Goal: Information Seeking & Learning: Learn about a topic

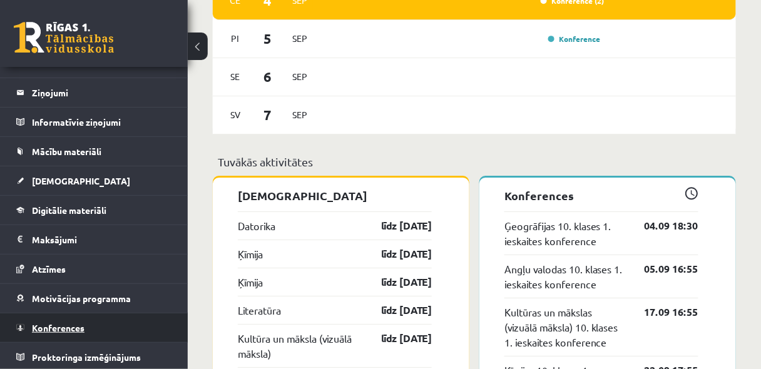
scroll to position [1001, 0]
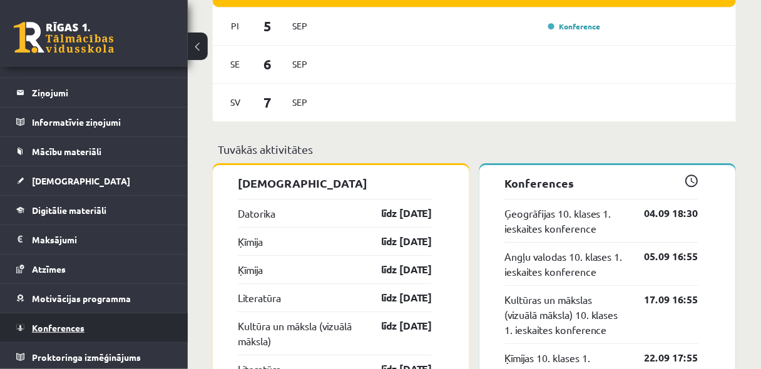
click at [63, 322] on span "Konferences" at bounding box center [58, 327] width 53 height 11
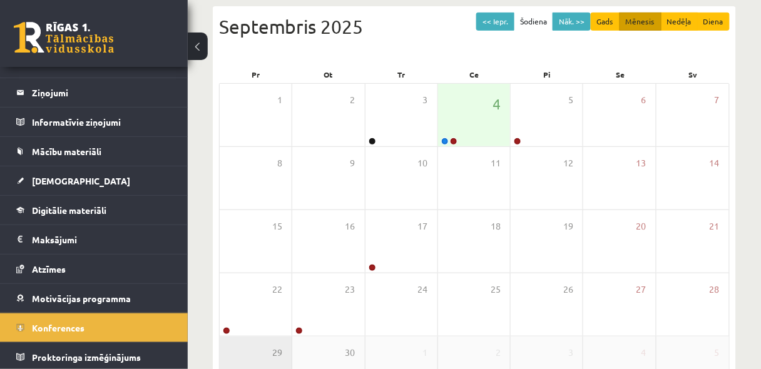
scroll to position [127, 0]
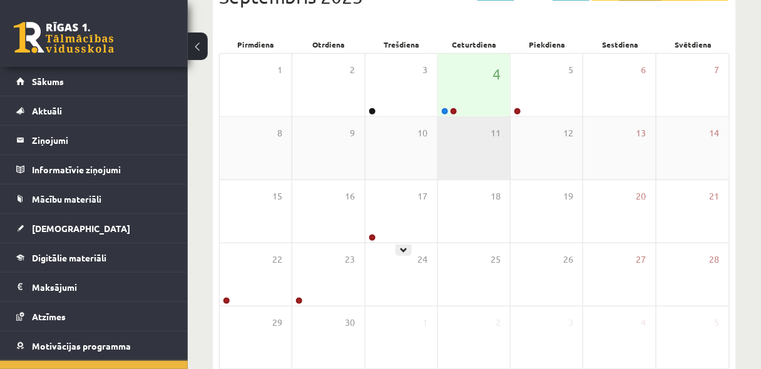
scroll to position [166, 0]
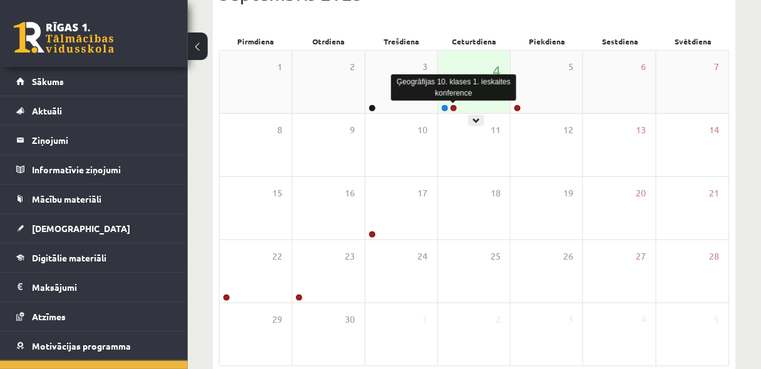
click at [454, 107] on link at bounding box center [454, 109] width 8 height 8
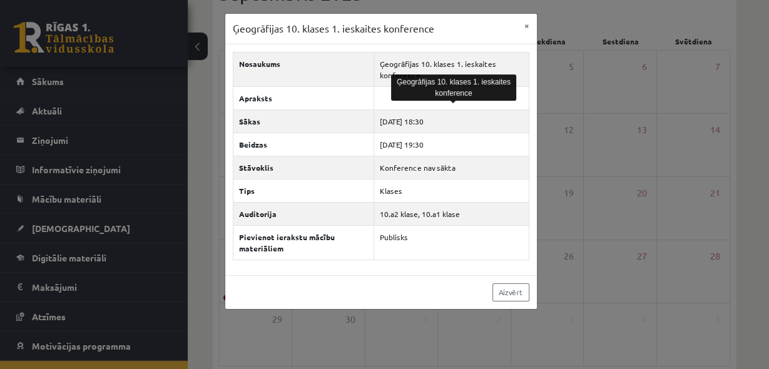
click at [598, 163] on div "Ģeogrāfijas 10. klases 1. ieskaites konference × Nosaukums Ģeogrāfijas 10. klas…" at bounding box center [384, 184] width 769 height 369
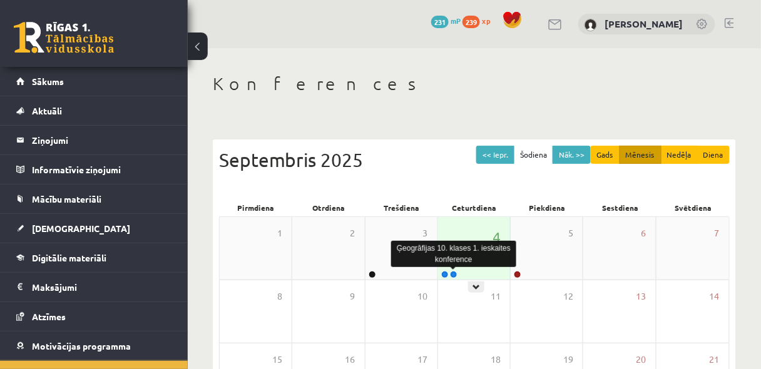
click at [452, 273] on link at bounding box center [454, 275] width 8 height 8
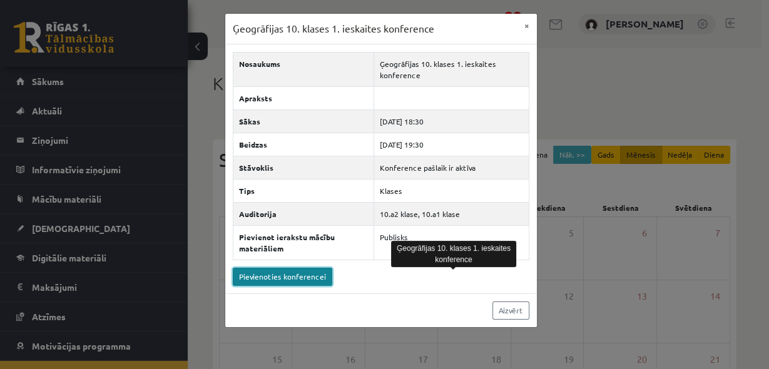
click at [302, 270] on link "Pievienoties konferencei" at bounding box center [283, 277] width 100 height 18
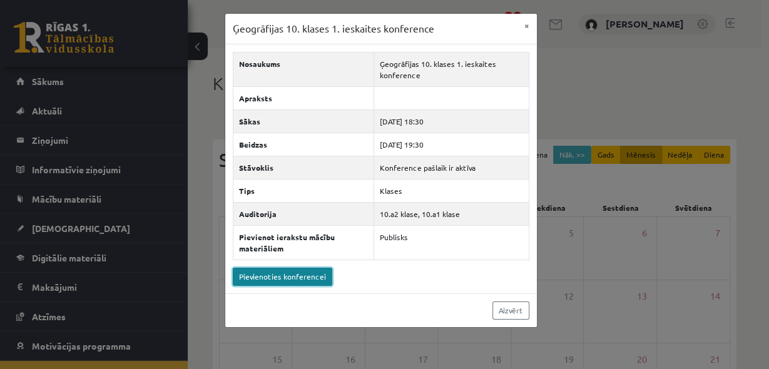
click at [314, 272] on link "Pievienoties konferencei" at bounding box center [283, 277] width 100 height 18
click at [695, 133] on div "Ģeogrāfijas 10. klases 1. ieskaites konference × Nosaukums Ģeogrāfijas 10. klas…" at bounding box center [384, 184] width 769 height 369
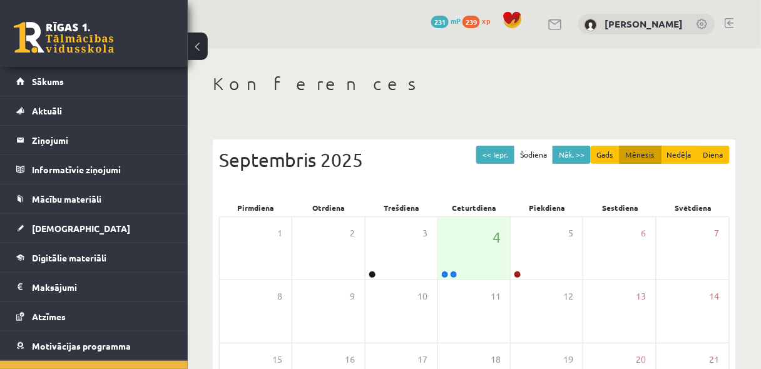
click at [407, 112] on div "Konferences << Iepr. Šodiena Nāk. >> Gads Mēnesis Nedēļa Diena [DATE] Pirmdiena…" at bounding box center [474, 322] width 573 height 549
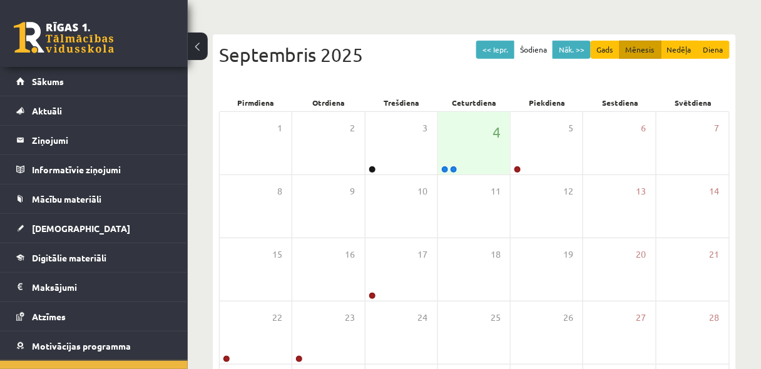
scroll to position [100, 0]
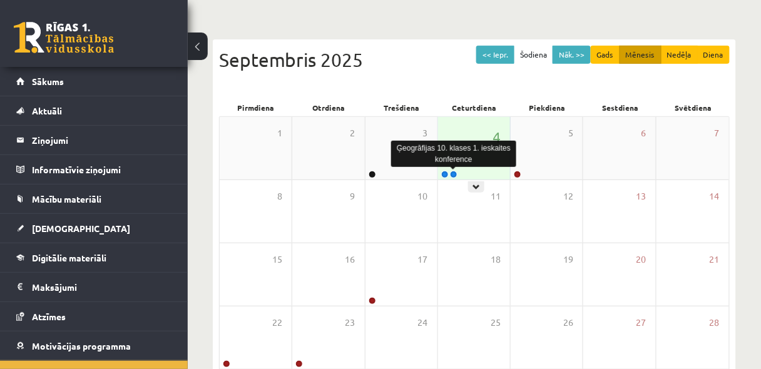
click at [452, 173] on link at bounding box center [454, 175] width 8 height 8
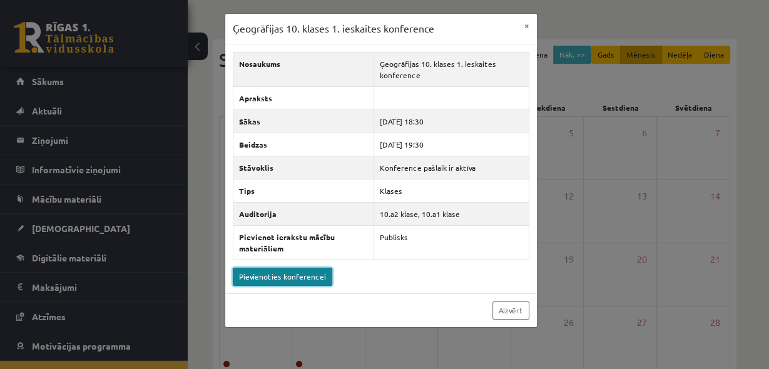
click at [292, 277] on link "Pievienoties konferencei" at bounding box center [283, 277] width 100 height 18
click at [165, 66] on div "Ģeogrāfijas 10. klases 1. ieskaites konference × Nosaukums Ģeogrāfijas 10. klas…" at bounding box center [384, 184] width 769 height 369
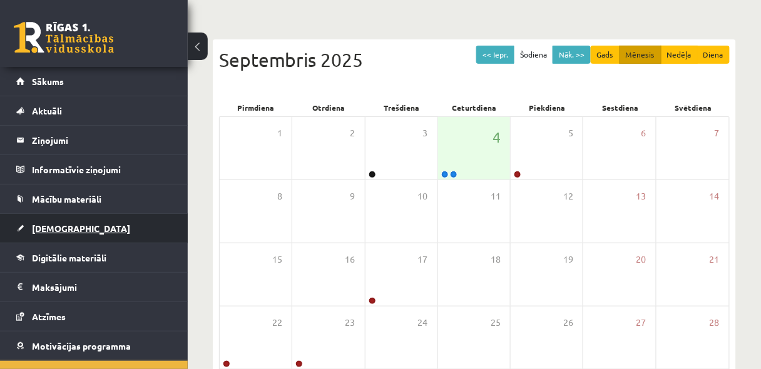
click at [52, 230] on span "[DEMOGRAPHIC_DATA]" at bounding box center [81, 228] width 98 height 11
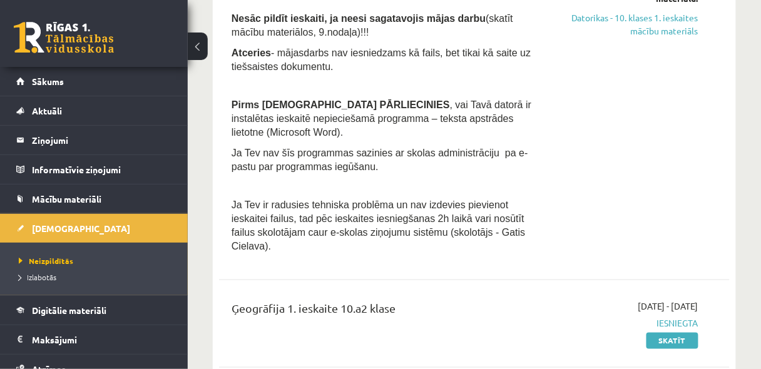
scroll to position [334, 0]
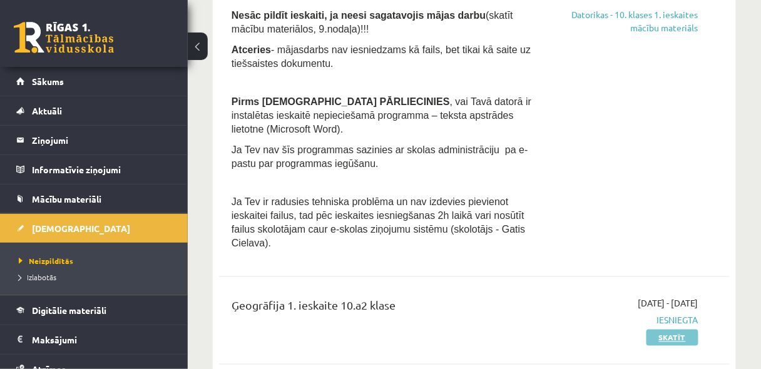
click at [666, 330] on link "Skatīt" at bounding box center [672, 338] width 52 height 16
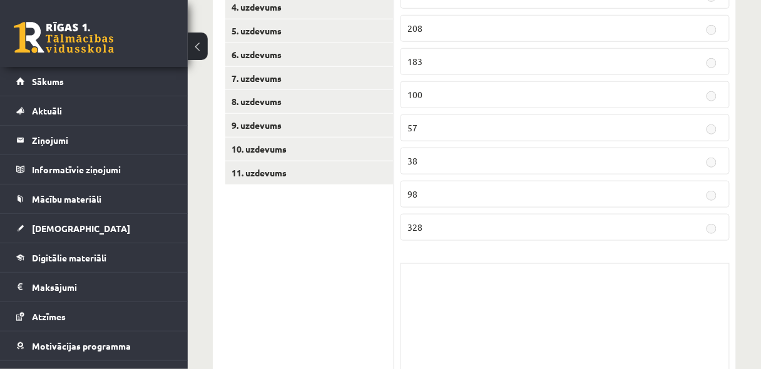
scroll to position [133, 0]
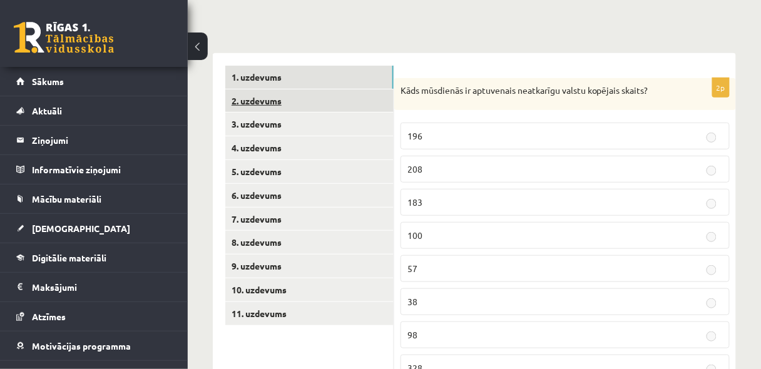
click at [263, 95] on link "2. uzdevums" at bounding box center [309, 100] width 168 height 23
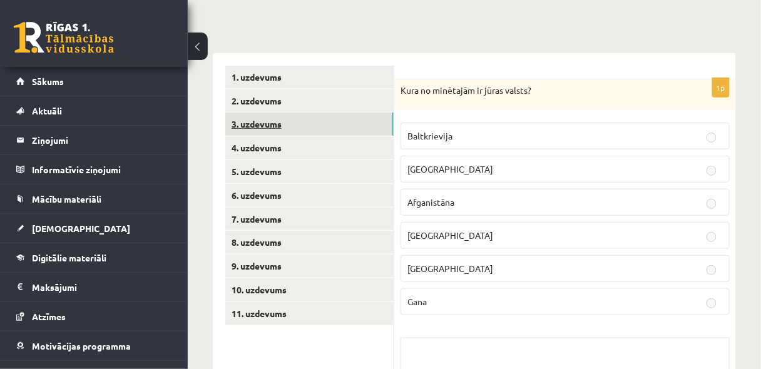
click at [255, 119] on link "3. uzdevums" at bounding box center [309, 124] width 168 height 23
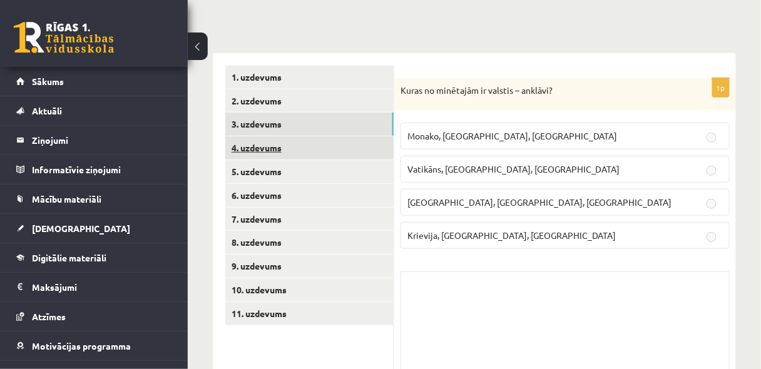
click at [262, 152] on link "4. uzdevums" at bounding box center [309, 147] width 168 height 23
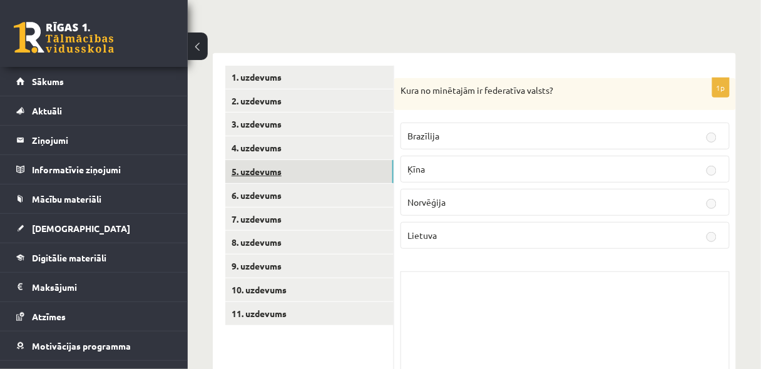
click at [280, 164] on link "5. uzdevums" at bounding box center [309, 171] width 168 height 23
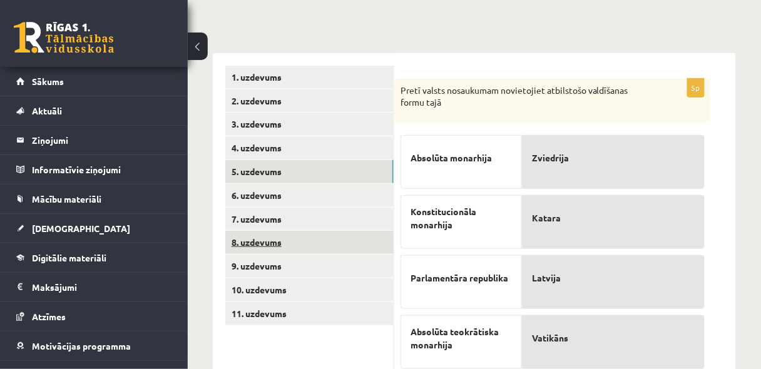
click at [250, 248] on link "8. uzdevums" at bounding box center [309, 242] width 168 height 23
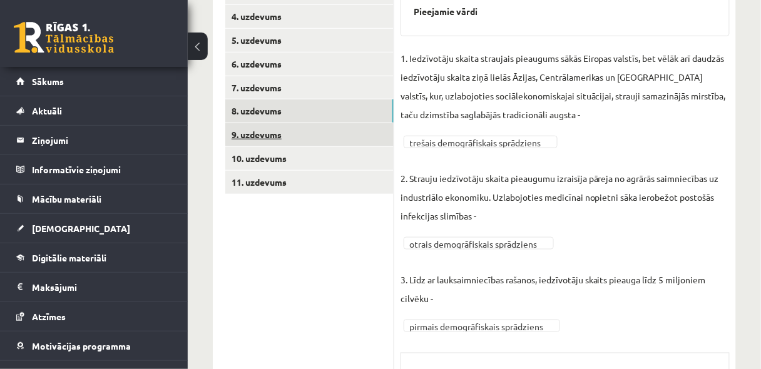
scroll to position [233, 0]
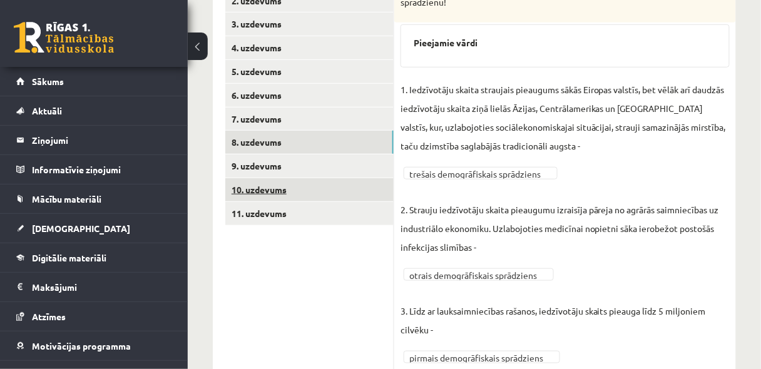
click at [284, 187] on link "10. uzdevums" at bounding box center [309, 189] width 168 height 23
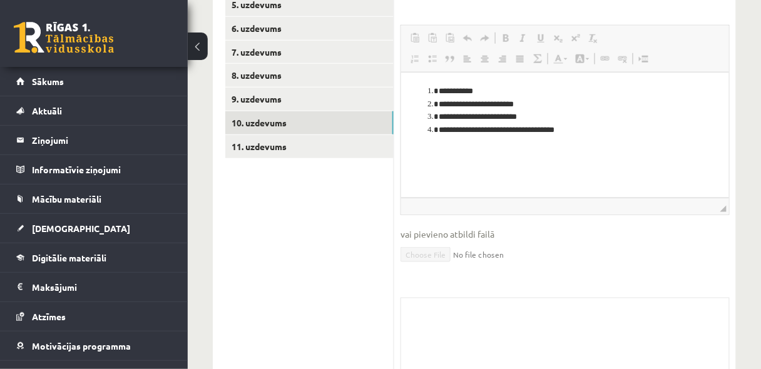
scroll to position [266, 0]
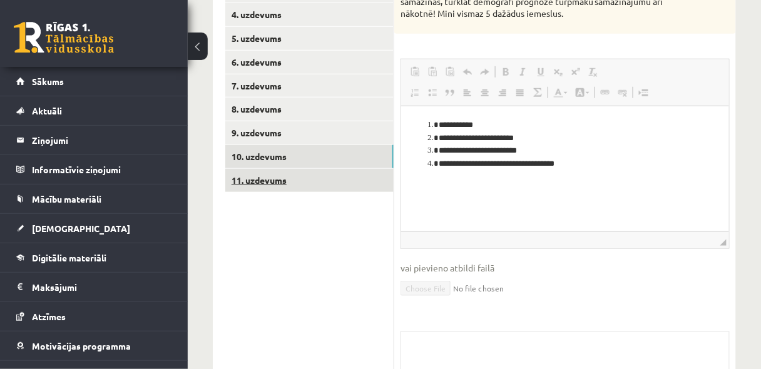
click at [270, 178] on link "11. uzdevums" at bounding box center [309, 180] width 168 height 23
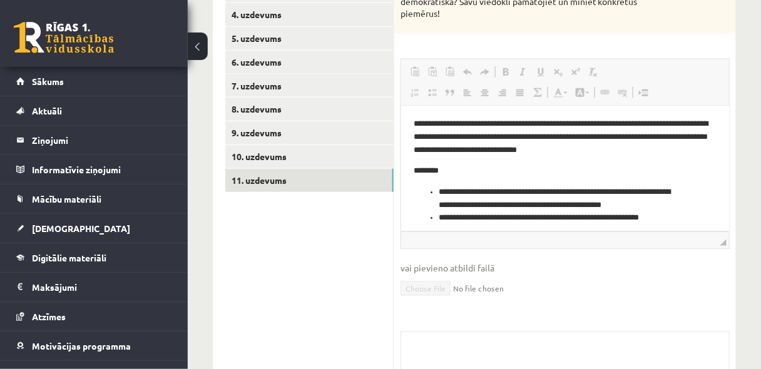
scroll to position [0, 0]
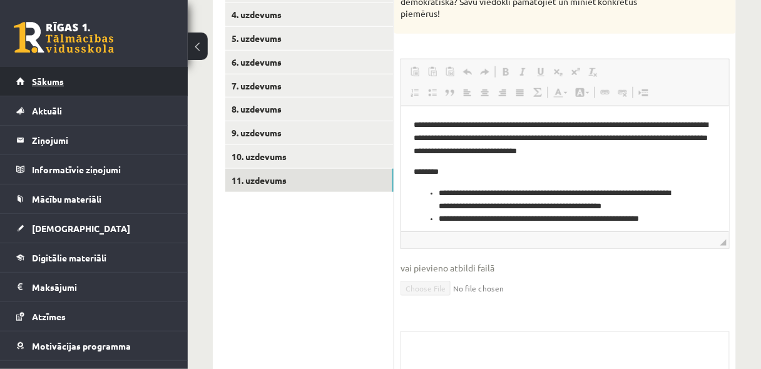
click at [60, 74] on link "Sākums" at bounding box center [94, 81] width 156 height 29
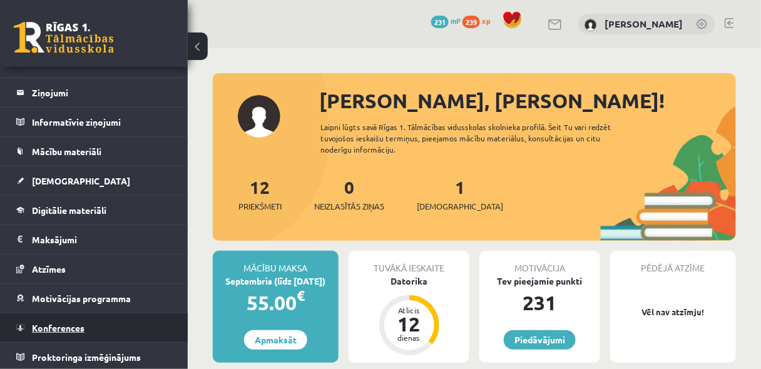
scroll to position [48, 0]
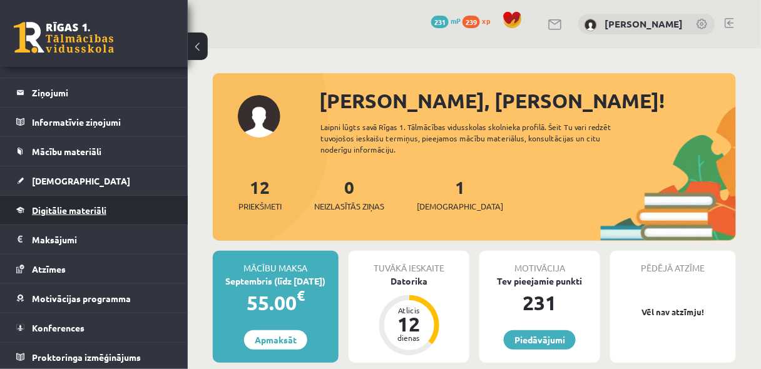
click at [59, 205] on span "Digitālie materiāli" at bounding box center [69, 210] width 74 height 11
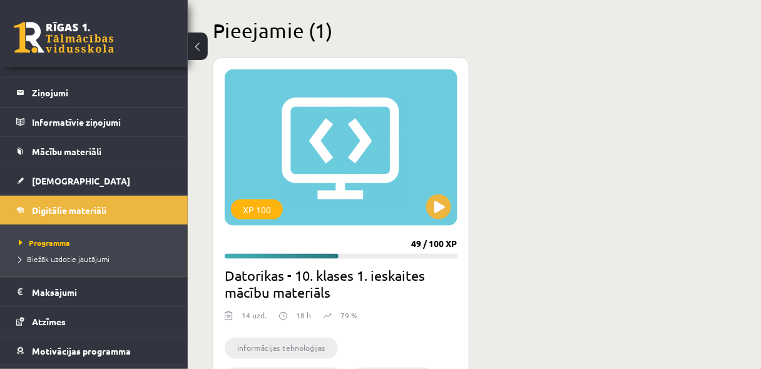
scroll to position [300, 0]
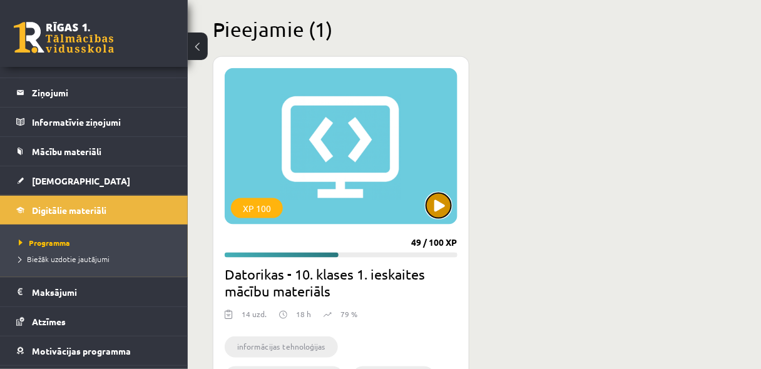
click at [434, 212] on button at bounding box center [438, 205] width 25 height 25
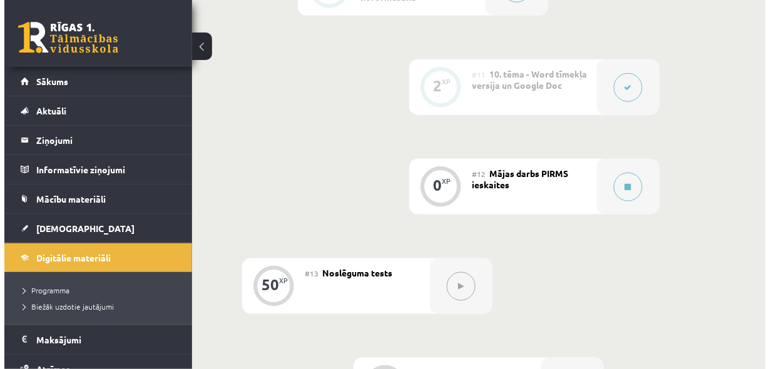
scroll to position [1435, 0]
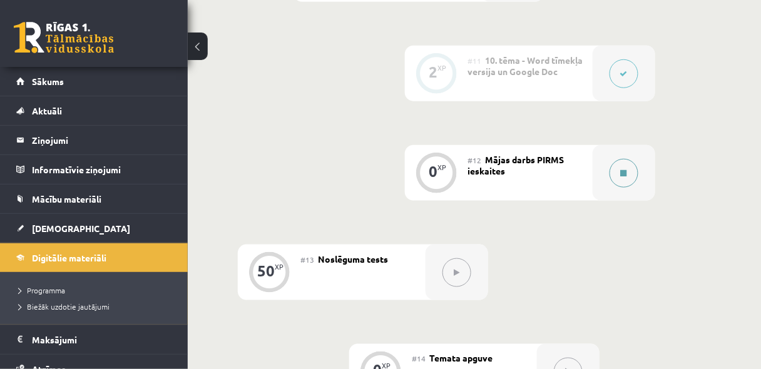
click at [613, 177] on button at bounding box center [624, 173] width 29 height 29
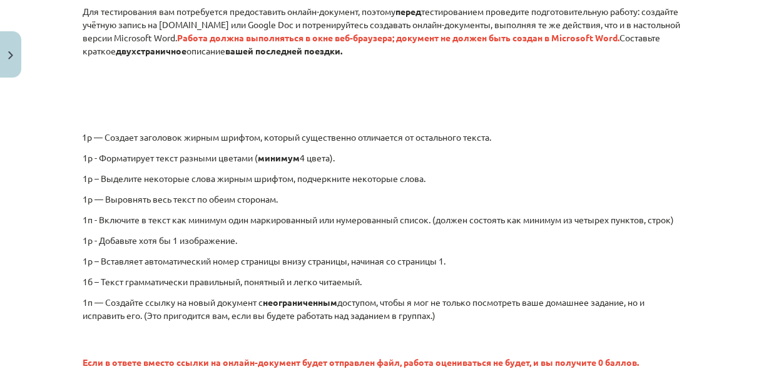
scroll to position [150, 0]
